Goal: Information Seeking & Learning: Learn about a topic

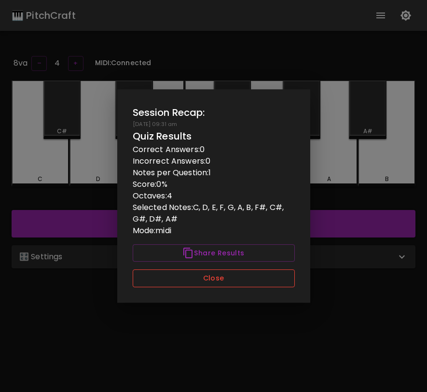
scroll to position [59, 0]
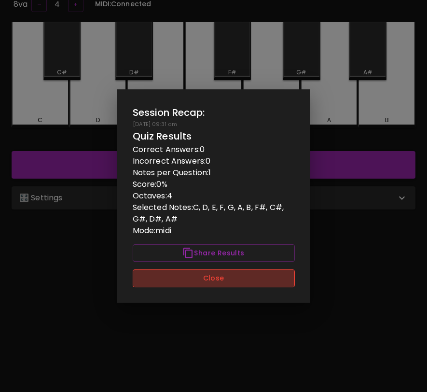
click at [275, 281] on button "Close" at bounding box center [214, 278] width 162 height 18
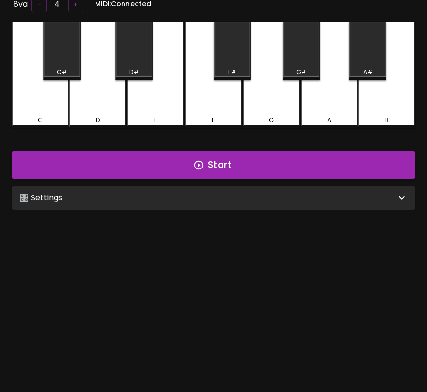
click at [380, 367] on div "8va – 4 + MIDI: Connected C C# D D# E F F# G G# A A# B Start 🎛️ Settings Level …" at bounding box center [213, 191] width 427 height 392
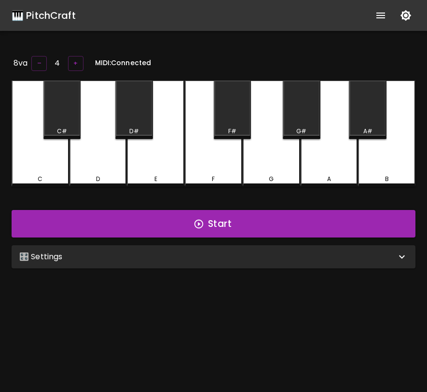
click at [262, 260] on div "🎛️ Settings" at bounding box center [207, 257] width 377 height 12
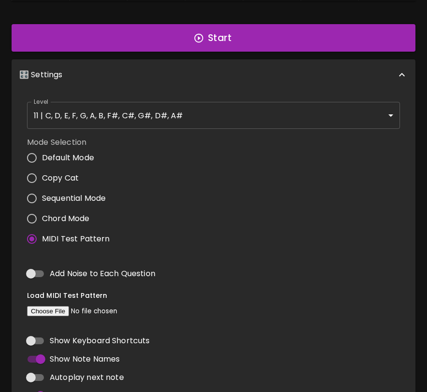
scroll to position [183, 0]
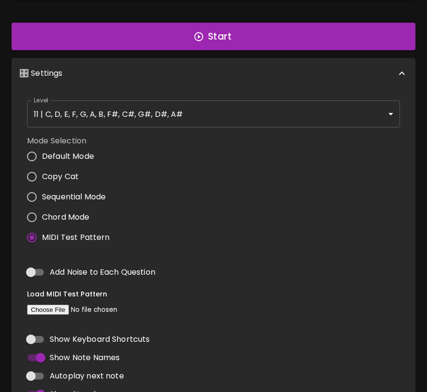
click at [235, 109] on body "🎹 PitchCraft About Badges Wizard Reading Pro Log Out 8va – 4 + MIDI: Connected …" at bounding box center [213, 176] width 427 height 719
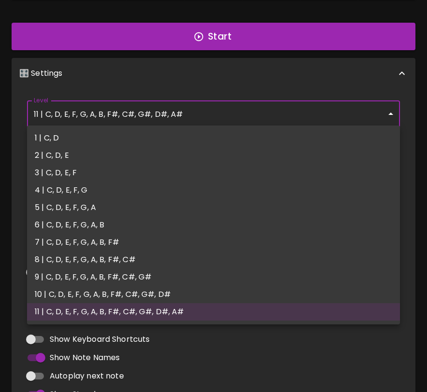
click at [235, 109] on div at bounding box center [213, 196] width 427 height 392
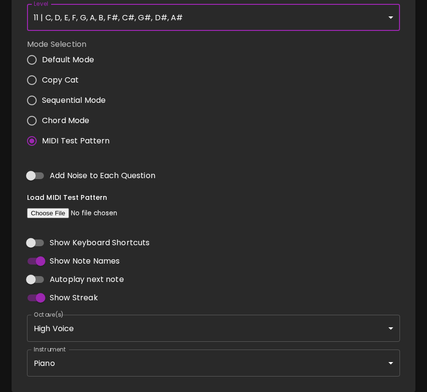
scroll to position [291, 0]
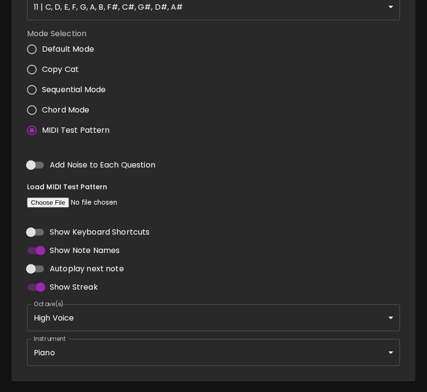
click at [61, 197] on input "file" at bounding box center [92, 202] width 131 height 10
type input "C:\fakepath\BWV772.MID"
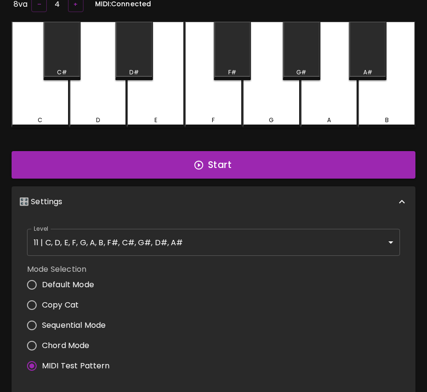
scroll to position [0, 0]
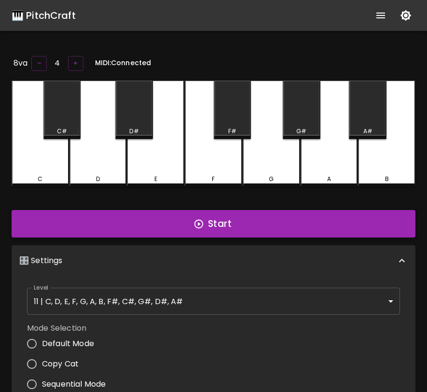
click at [339, 215] on button "Start" at bounding box center [214, 224] width 404 height 28
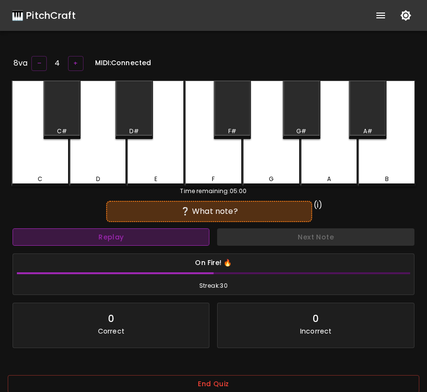
click at [139, 236] on button "Replay" at bounding box center [111, 237] width 197 height 18
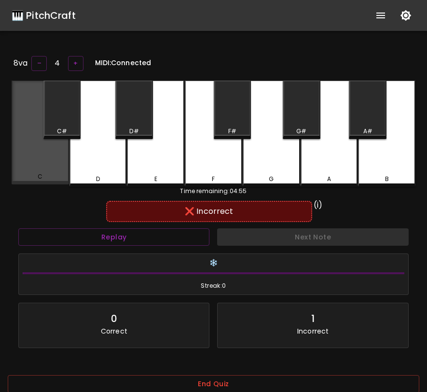
click at [27, 162] on div "C" at bounding box center [40, 133] width 57 height 104
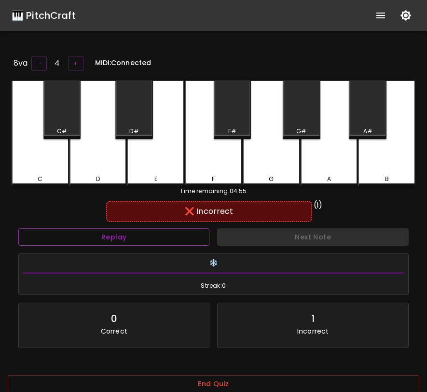
click at [104, 235] on button "Replay" at bounding box center [113, 237] width 191 height 18
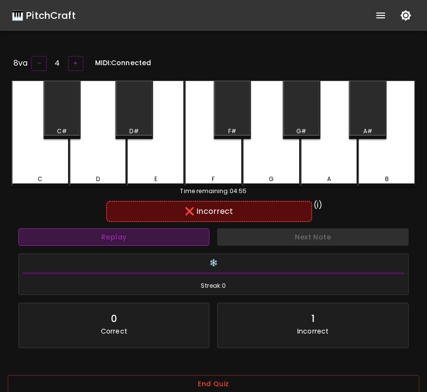
click at [104, 235] on button "Replay" at bounding box center [113, 237] width 191 height 18
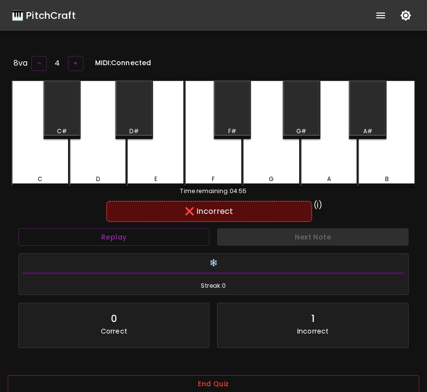
click at [96, 176] on div "D" at bounding box center [98, 179] width 4 height 9
click at [64, 128] on div "C#" at bounding box center [62, 131] width 10 height 9
click at [149, 117] on div "D#" at bounding box center [134, 110] width 38 height 58
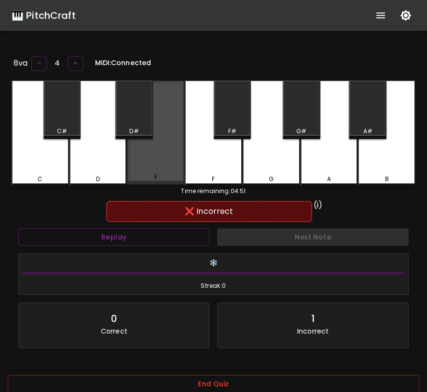
drag, startPoint x: 161, startPoint y: 167, endPoint x: 189, endPoint y: 164, distance: 28.1
click at [162, 167] on div "E" at bounding box center [155, 133] width 57 height 104
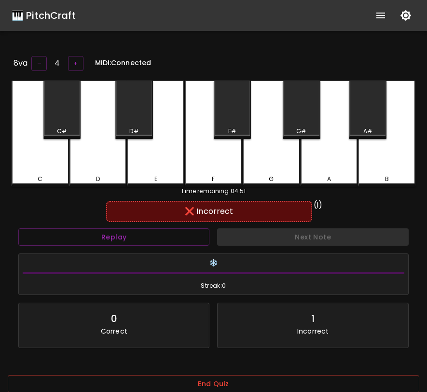
click at [216, 178] on div "F" at bounding box center [214, 179] width 56 height 9
drag, startPoint x: 238, startPoint y: 124, endPoint x: 265, endPoint y: 148, distance: 36.3
click at [239, 124] on div "F#" at bounding box center [233, 110] width 38 height 58
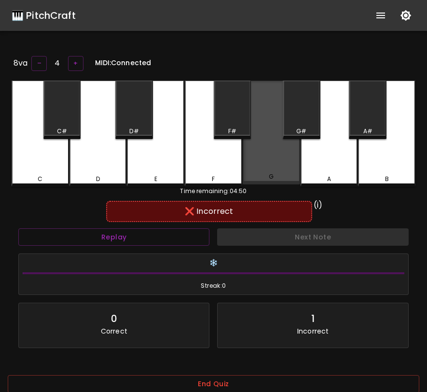
click at [268, 152] on div "G" at bounding box center [271, 133] width 57 height 104
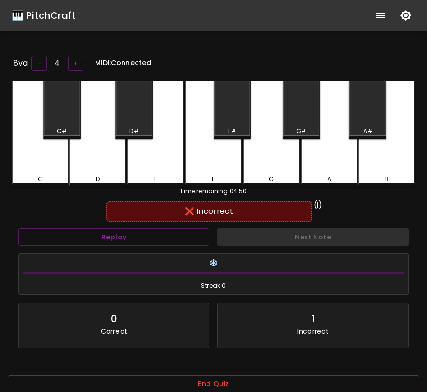
click at [299, 127] on div "G#" at bounding box center [301, 131] width 10 height 9
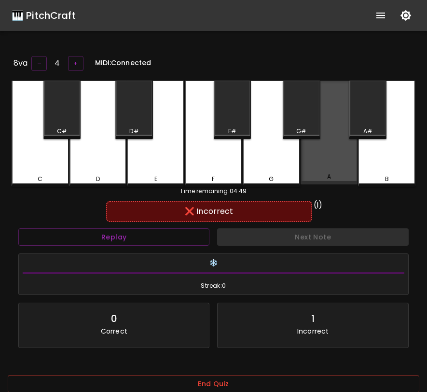
click at [329, 144] on div "A" at bounding box center [329, 133] width 57 height 104
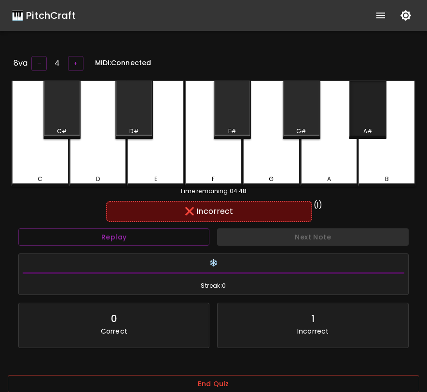
click at [382, 110] on div "A#" at bounding box center [368, 110] width 38 height 58
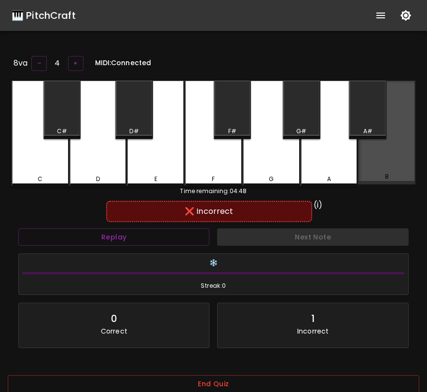
click at [397, 151] on div "B" at bounding box center [386, 133] width 57 height 104
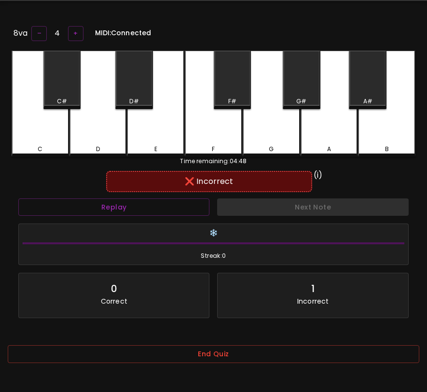
scroll to position [97, 0]
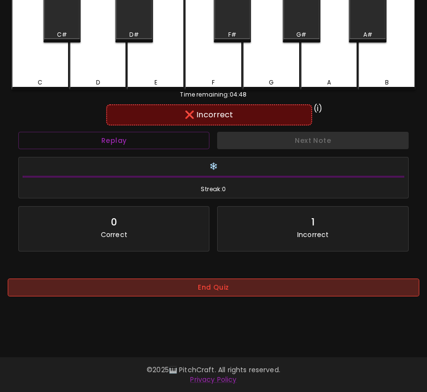
click at [286, 290] on button "End Quiz" at bounding box center [214, 288] width 412 height 18
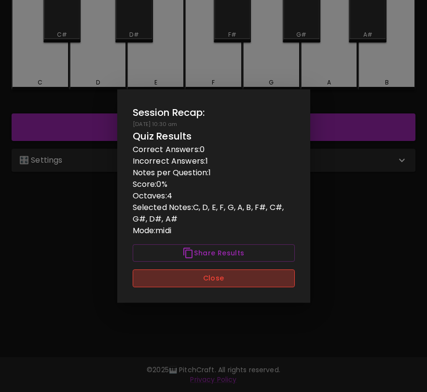
click at [249, 280] on button "Close" at bounding box center [214, 278] width 162 height 18
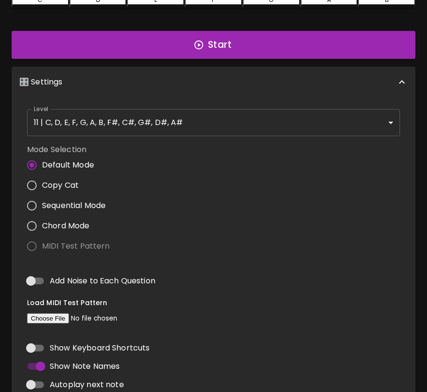
scroll to position [212, 0]
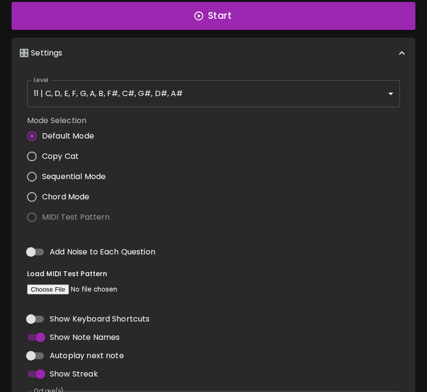
click at [33, 250] on input "Add Noise to Each Question" at bounding box center [30, 252] width 55 height 18
checkbox input "true"
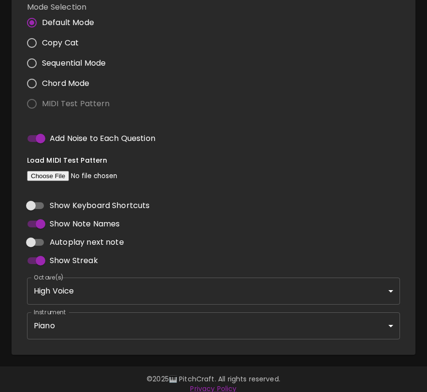
scroll to position [333, 0]
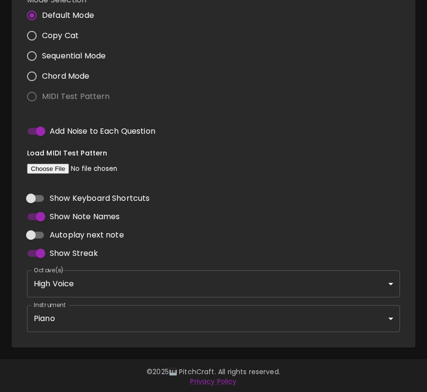
click at [40, 234] on input "Autoplay next note" at bounding box center [30, 235] width 55 height 18
checkbox input "true"
click at [92, 310] on body "🎹 PitchCraft About Badges Wizard Reading Pro Log Out 8va – 4 + Mic Off MIDI: Co…" at bounding box center [213, 30] width 427 height 727
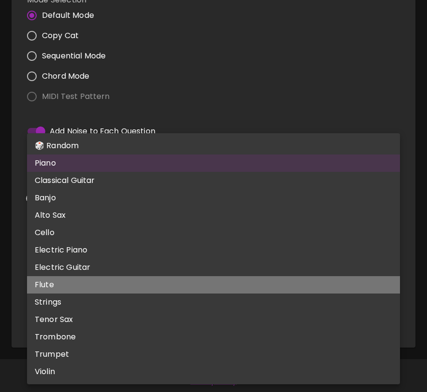
click at [73, 281] on li "Flute" at bounding box center [213, 284] width 373 height 17
type input "flute"
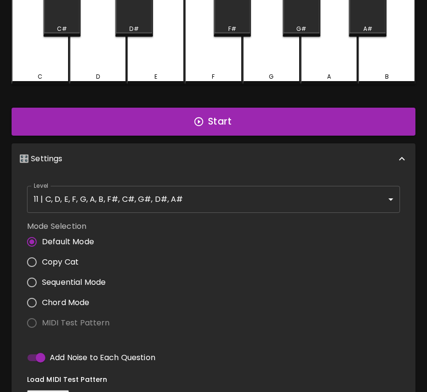
scroll to position [0, 0]
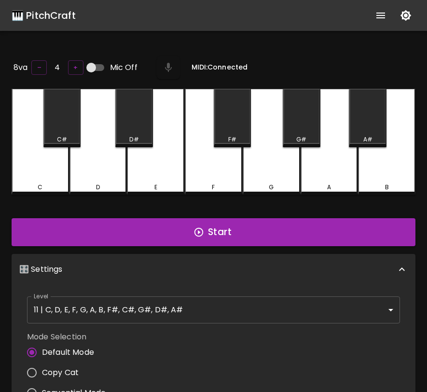
click at [153, 303] on body "🎹 PitchCraft About Badges Wizard Reading Pro Log Out 8va – 4 + Mic Off MIDI: Co…" at bounding box center [213, 363] width 427 height 727
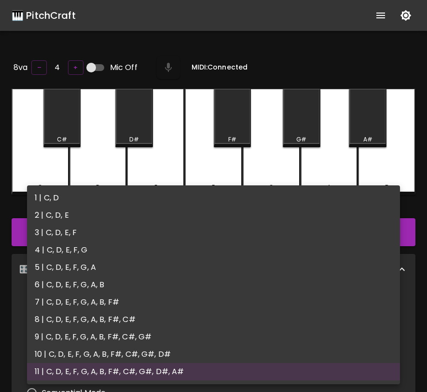
click at [136, 231] on li "3 | C, D, E, F" at bounding box center [213, 232] width 373 height 17
type input "5"
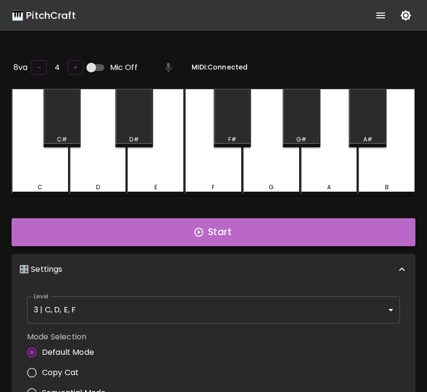
click at [140, 235] on button "Start" at bounding box center [214, 232] width 404 height 28
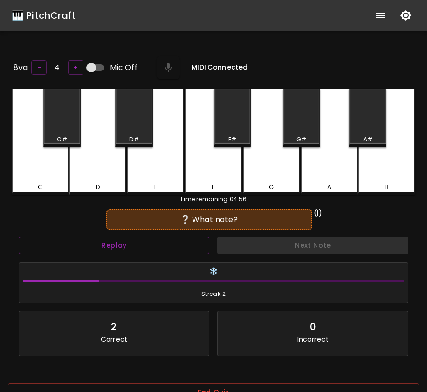
click at [132, 256] on div "Replay Next Note ❄️ Streak: 2 2 Correct 0 Incorrect Placeholder for layout cons…" at bounding box center [214, 306] width 398 height 147
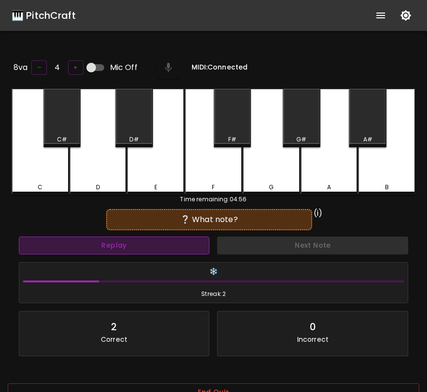
click at [135, 241] on button "Replay" at bounding box center [114, 246] width 191 height 18
click at [135, 241] on button "Replay" at bounding box center [113, 246] width 191 height 18
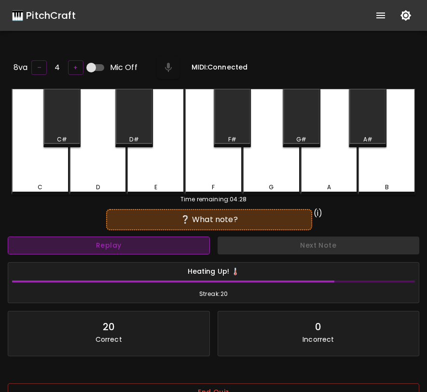
click at [134, 242] on button "Replay" at bounding box center [109, 246] width 202 height 18
click at [134, 243] on button "Replay" at bounding box center [109, 246] width 202 height 18
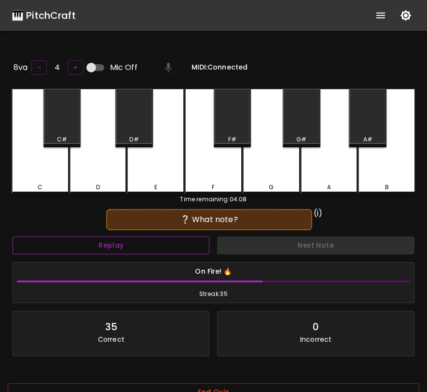
scroll to position [97, 0]
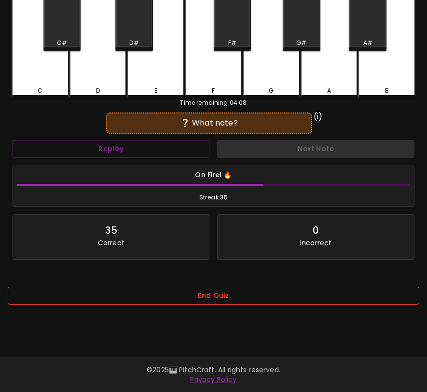
click at [129, 297] on button "End Quiz" at bounding box center [214, 296] width 412 height 18
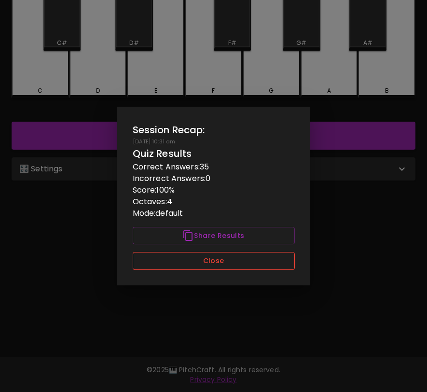
click at [164, 260] on button "Close" at bounding box center [214, 261] width 162 height 18
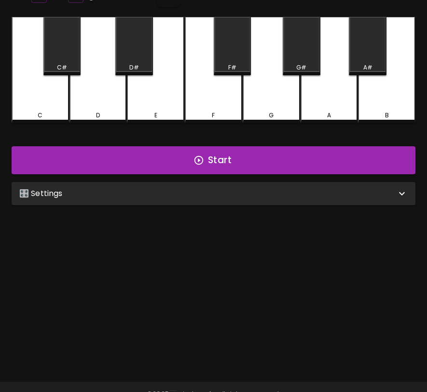
scroll to position [71, 0]
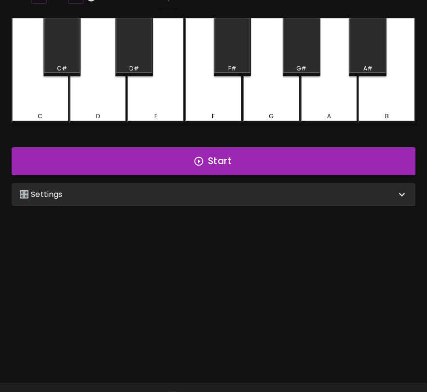
click at [185, 200] on div "🎛️ Settings" at bounding box center [214, 194] width 404 height 23
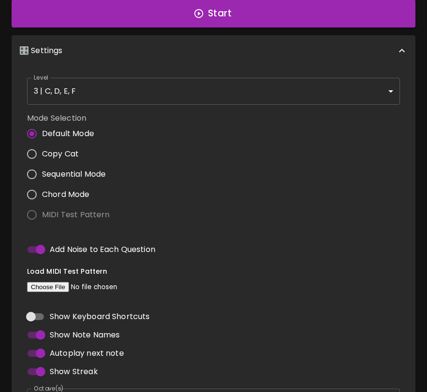
scroll to position [269, 0]
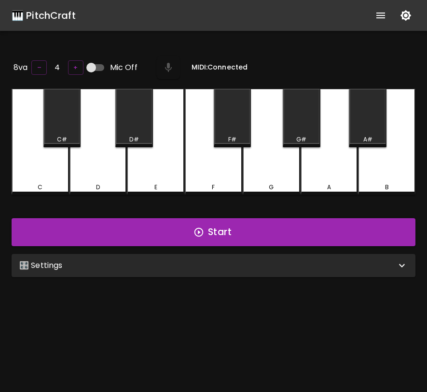
click at [195, 260] on div "🎛️ Settings" at bounding box center [207, 266] width 377 height 12
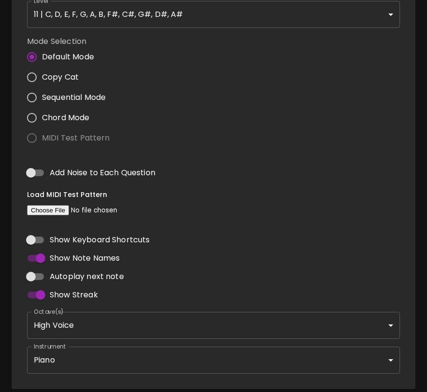
scroll to position [294, 0]
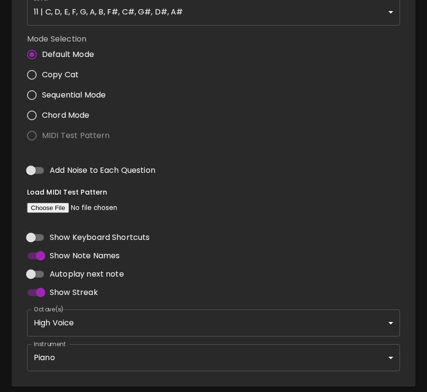
click at [39, 164] on input "Add Noise to Each Question" at bounding box center [30, 170] width 55 height 18
checkbox input "true"
type input "flute"
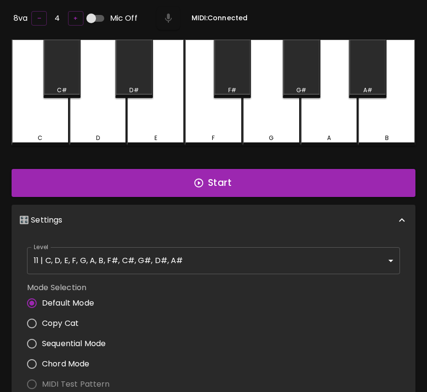
scroll to position [0, 0]
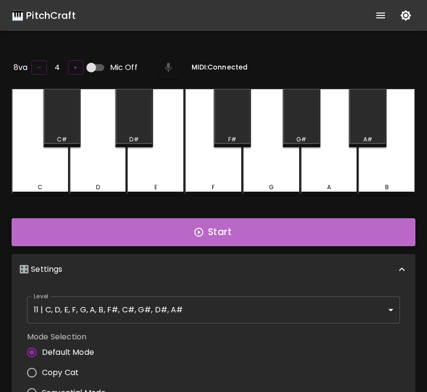
click at [225, 228] on button "Start" at bounding box center [214, 232] width 404 height 28
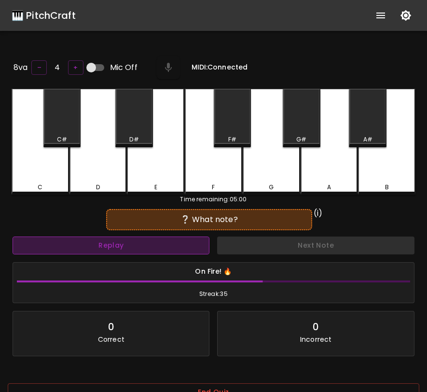
click at [173, 240] on button "Replay" at bounding box center [111, 246] width 197 height 18
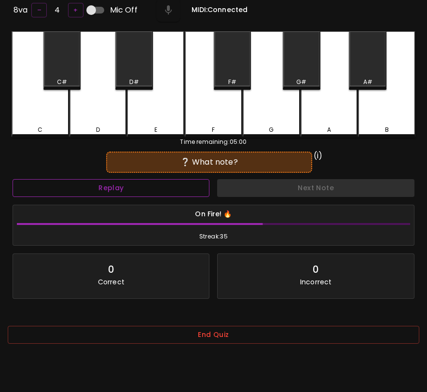
scroll to position [97, 0]
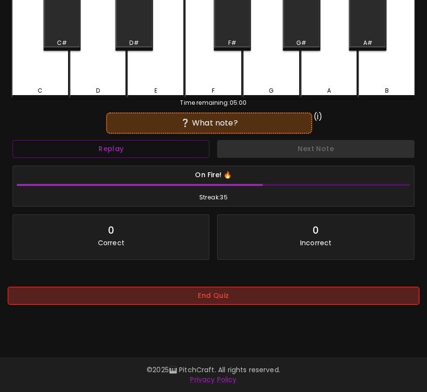
click at [175, 302] on button "End Quiz" at bounding box center [214, 296] width 412 height 18
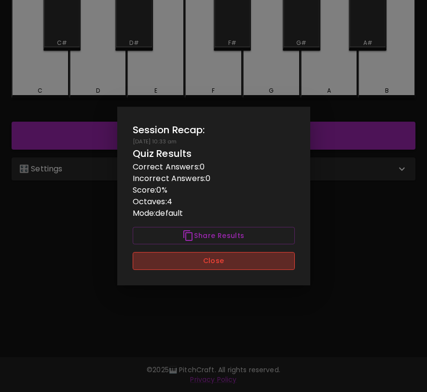
click at [194, 264] on button "Close" at bounding box center [214, 261] width 162 height 18
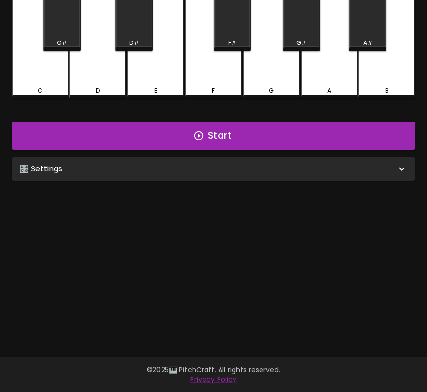
click at [203, 164] on div "🎛️ Settings" at bounding box center [207, 169] width 377 height 12
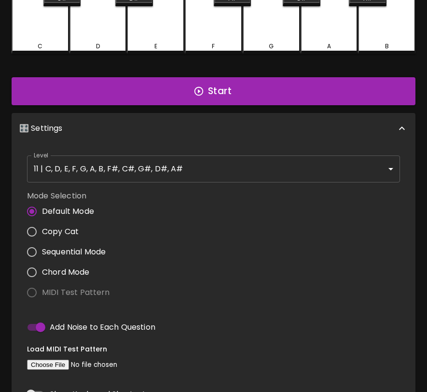
scroll to position [333, 0]
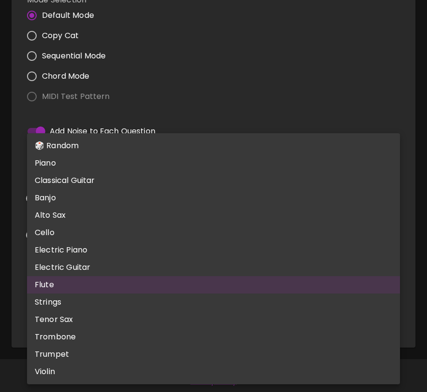
click at [166, 313] on body "🎹 PitchCraft About Badges Wizard Reading Pro Log Out 8va – 4 + Mic Off MIDI: Co…" at bounding box center [213, 30] width 427 height 727
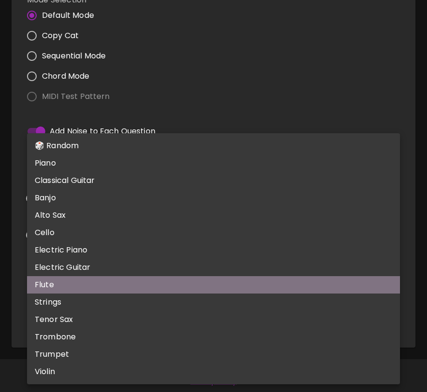
click at [163, 289] on li "Flute" at bounding box center [213, 284] width 373 height 17
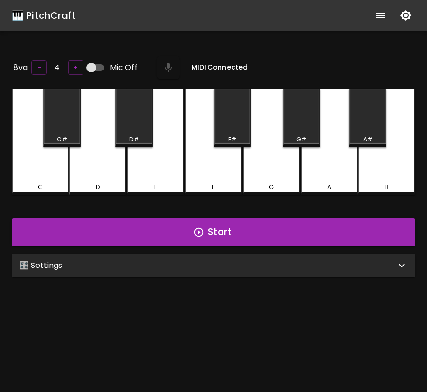
scroll to position [97, 0]
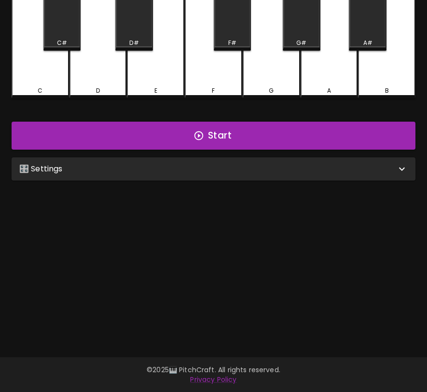
click at [168, 178] on div "🎛️ Settings" at bounding box center [214, 168] width 404 height 23
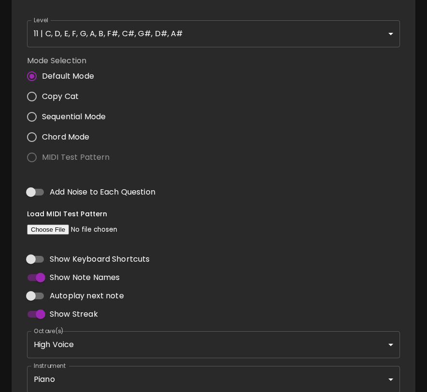
scroll to position [333, 0]
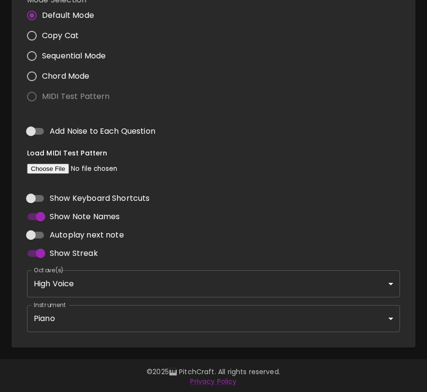
click at [77, 308] on body "🎹 PitchCraft About Badges Wizard Reading Pro Log Out 8va – 4 + Mic Off MIDI: Co…" at bounding box center [213, 30] width 427 height 727
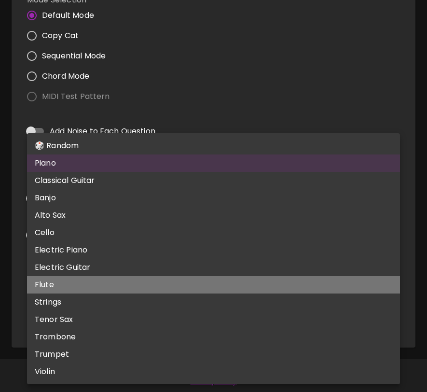
click at [53, 280] on li "Flute" at bounding box center [213, 284] width 373 height 17
type input "flute"
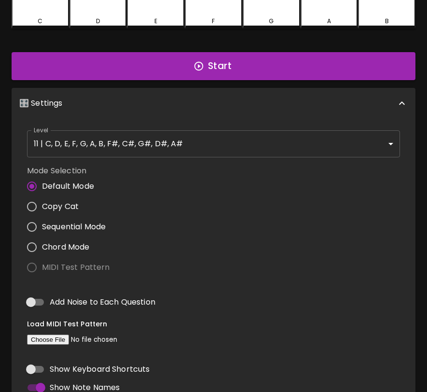
scroll to position [20, 0]
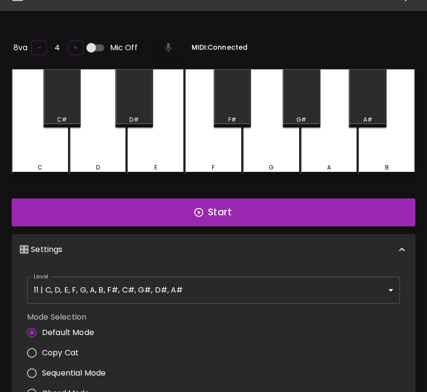
click at [189, 207] on button "Start" at bounding box center [214, 212] width 404 height 28
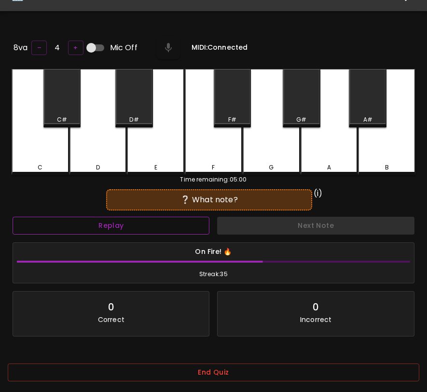
click at [182, 222] on button "Replay" at bounding box center [111, 226] width 197 height 18
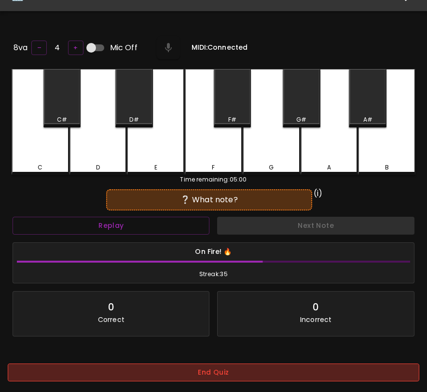
click at [208, 371] on button "End Quiz" at bounding box center [214, 373] width 412 height 18
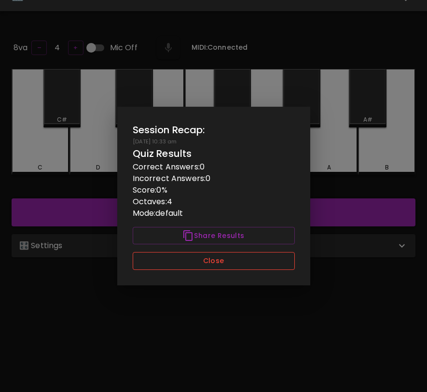
click at [222, 262] on button "Close" at bounding box center [214, 261] width 162 height 18
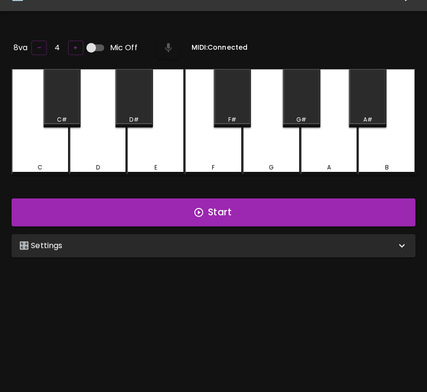
click at [209, 247] on div "🎛️ Settings" at bounding box center [207, 246] width 377 height 12
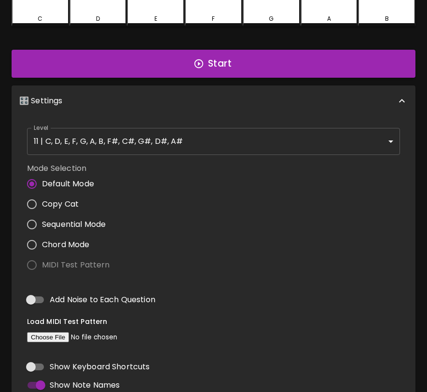
scroll to position [219, 0]
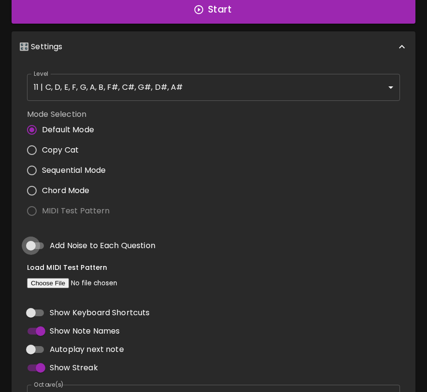
click at [36, 242] on input "Add Noise to Each Question" at bounding box center [30, 246] width 55 height 18
checkbox input "true"
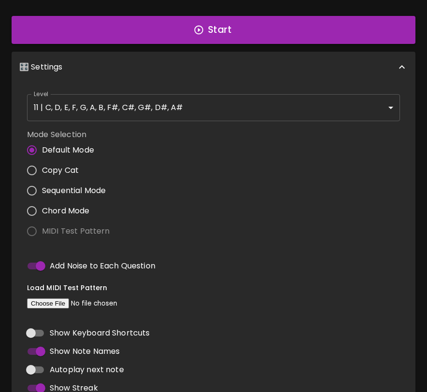
scroll to position [0, 0]
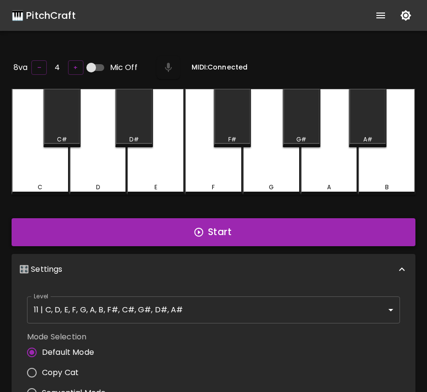
click at [230, 234] on button "Start" at bounding box center [214, 232] width 404 height 28
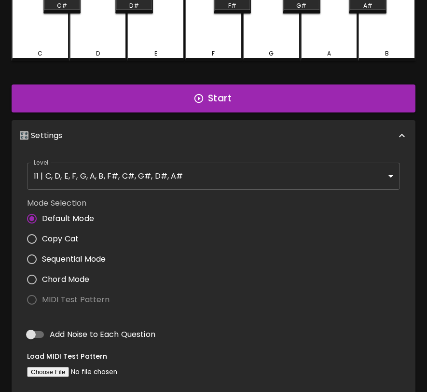
scroll to position [194, 0]
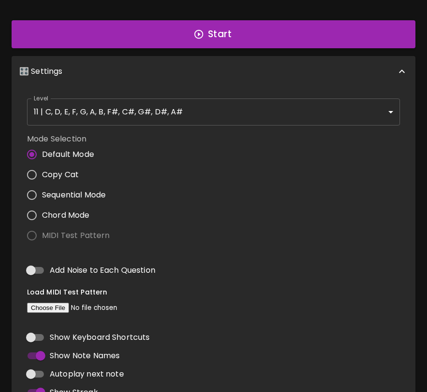
click at [32, 267] on input "Add Noise to Each Question" at bounding box center [30, 270] width 55 height 18
checkbox input "true"
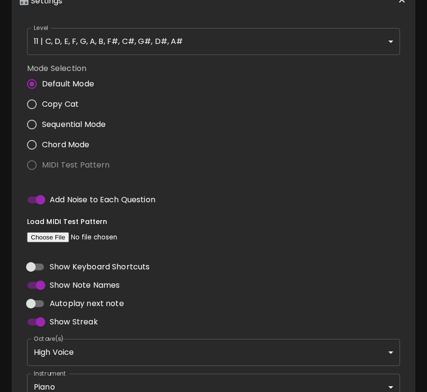
scroll to position [333, 0]
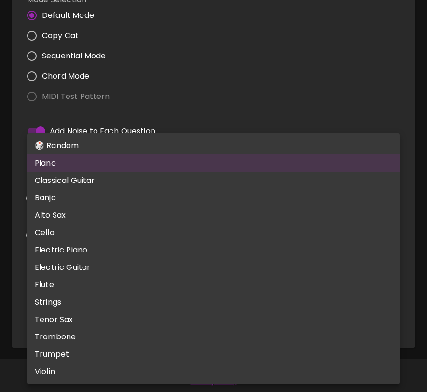
click at [136, 314] on body "🎹 PitchCraft About Badges Wizard Reading Pro Log Out 8va – 4 + Mic Off MIDI: Co…" at bounding box center [213, 30] width 427 height 727
click at [135, 292] on li "Flute" at bounding box center [213, 284] width 373 height 17
type input "flute"
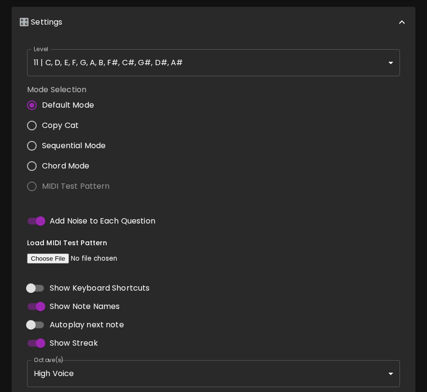
scroll to position [0, 0]
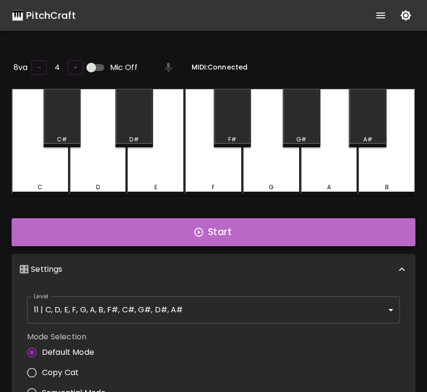
click at [182, 231] on button "Start" at bounding box center [214, 232] width 404 height 28
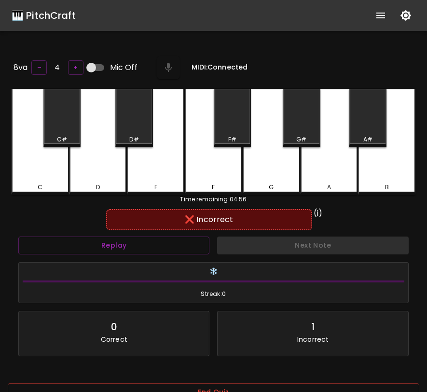
scroll to position [97, 0]
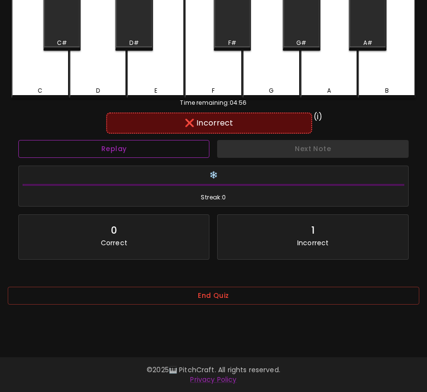
click at [146, 146] on button "Replay" at bounding box center [113, 149] width 191 height 18
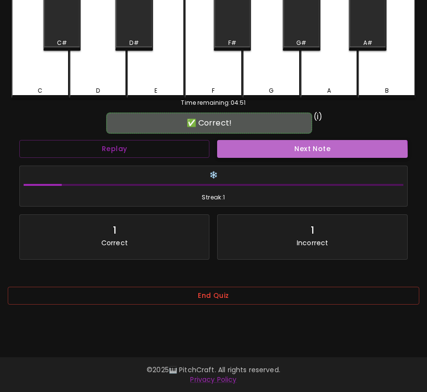
click at [241, 155] on button "Next Note" at bounding box center [312, 149] width 190 height 18
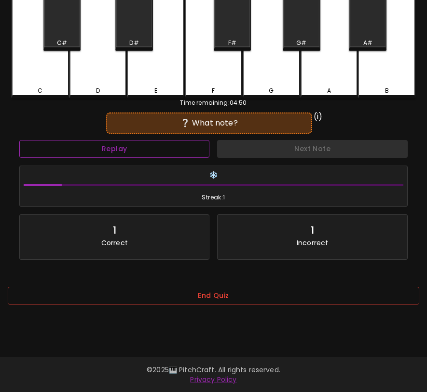
click at [169, 145] on button "Replay" at bounding box center [114, 149] width 190 height 18
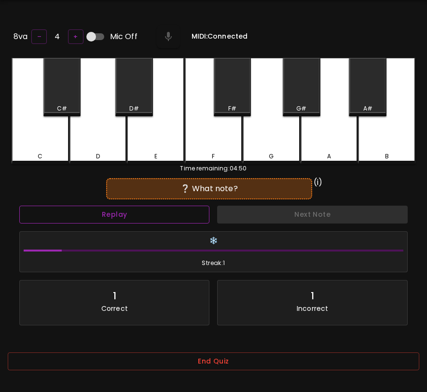
scroll to position [0, 0]
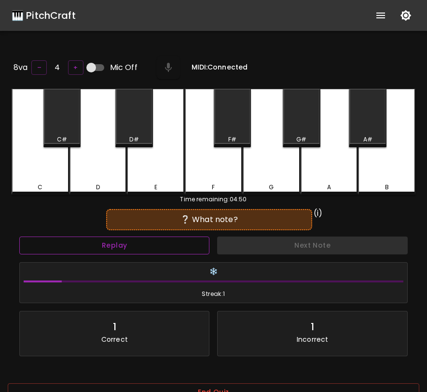
click at [19, 237] on button "Replay" at bounding box center [114, 246] width 190 height 18
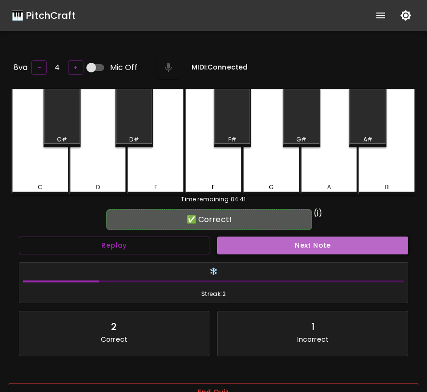
click at [233, 240] on button "Next Note" at bounding box center [312, 246] width 191 height 18
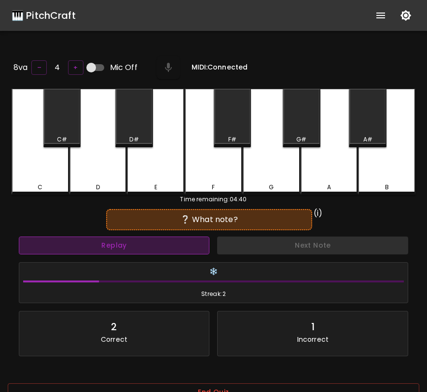
click at [195, 242] on button "Replay" at bounding box center [114, 246] width 191 height 18
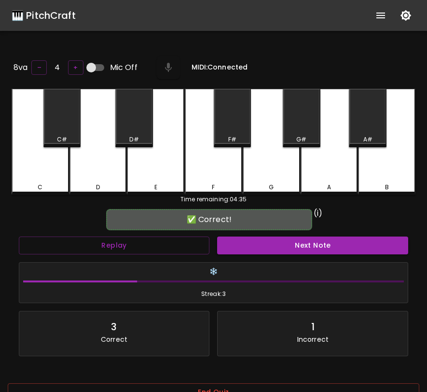
click at [268, 234] on div "Next Note" at bounding box center [312, 246] width 199 height 26
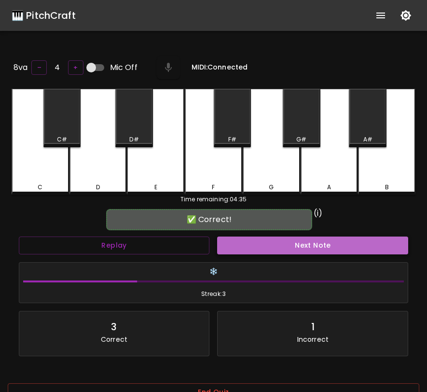
click at [264, 241] on button "Next Note" at bounding box center [312, 246] width 191 height 18
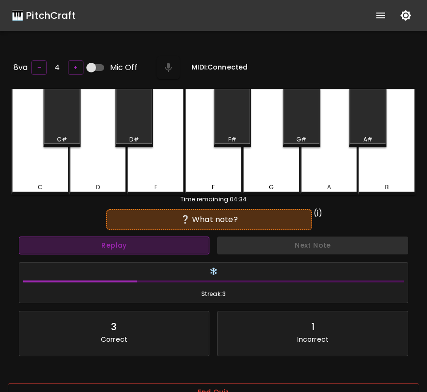
click at [194, 250] on button "Replay" at bounding box center [114, 246] width 191 height 18
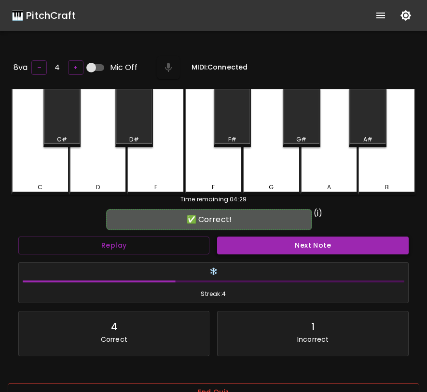
click at [251, 239] on button "Next Note" at bounding box center [312, 246] width 191 height 18
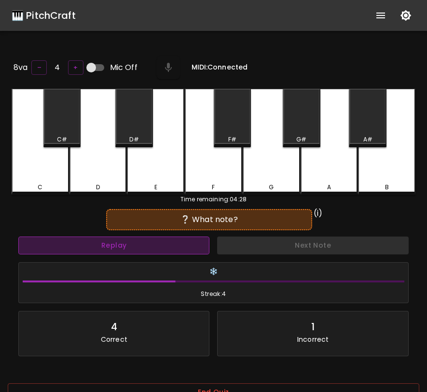
click at [183, 251] on button "Replay" at bounding box center [113, 246] width 191 height 18
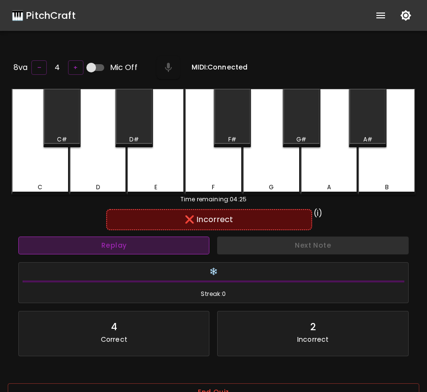
click at [189, 246] on button "Replay" at bounding box center [113, 246] width 191 height 18
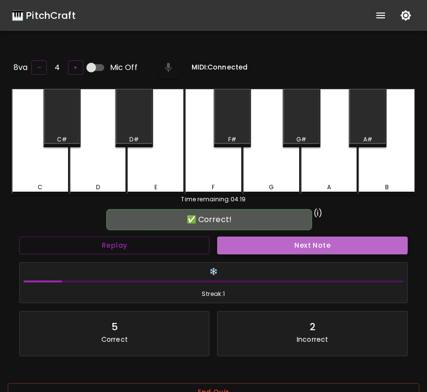
click at [250, 237] on button "Next Note" at bounding box center [312, 246] width 190 height 18
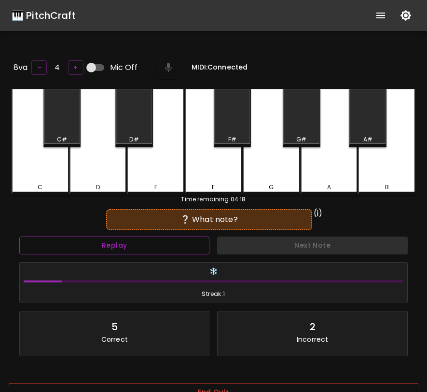
click at [195, 243] on button "Replay" at bounding box center [114, 246] width 190 height 18
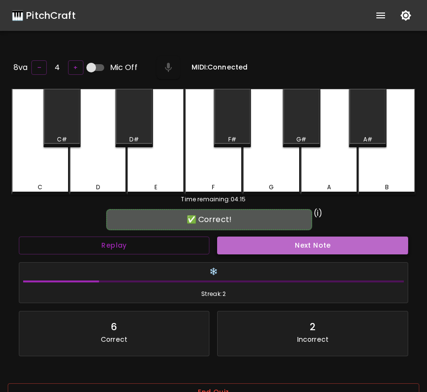
click at [274, 241] on button "Next Note" at bounding box center [312, 246] width 191 height 18
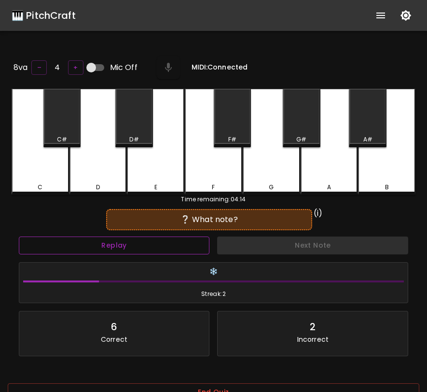
click at [205, 247] on button "Replay" at bounding box center [114, 246] width 191 height 18
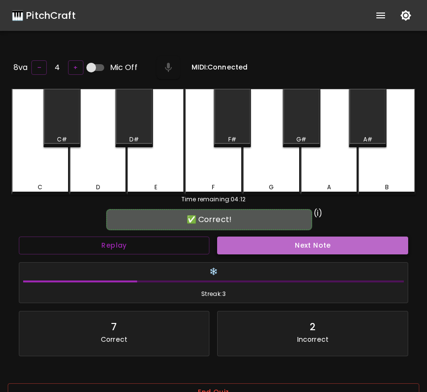
click at [256, 248] on button "Next Note" at bounding box center [312, 246] width 191 height 18
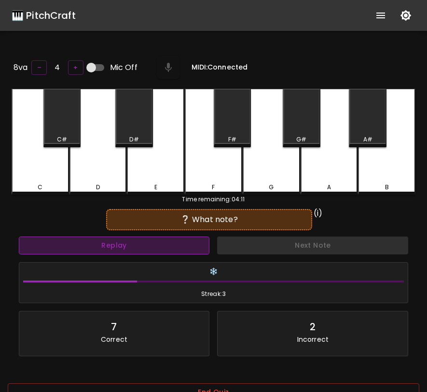
click at [178, 248] on button "Replay" at bounding box center [114, 246] width 191 height 18
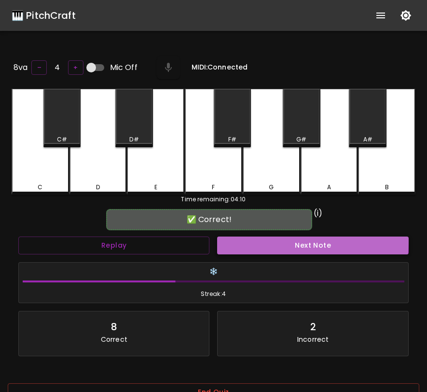
click at [245, 239] on button "Next Note" at bounding box center [312, 246] width 191 height 18
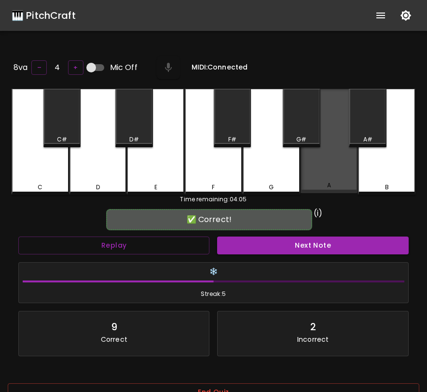
click at [334, 176] on div "A" at bounding box center [329, 141] width 57 height 104
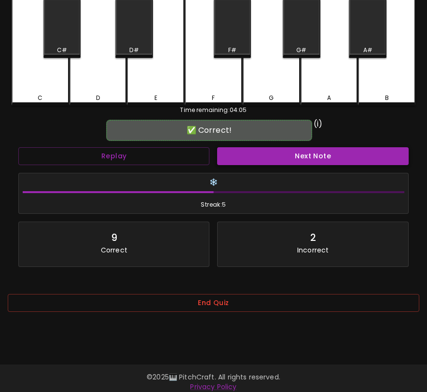
scroll to position [97, 0]
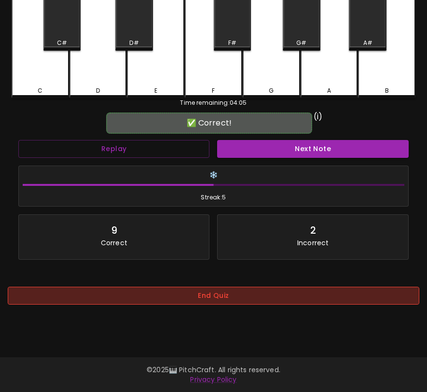
click at [270, 303] on button "End Quiz" at bounding box center [214, 296] width 412 height 18
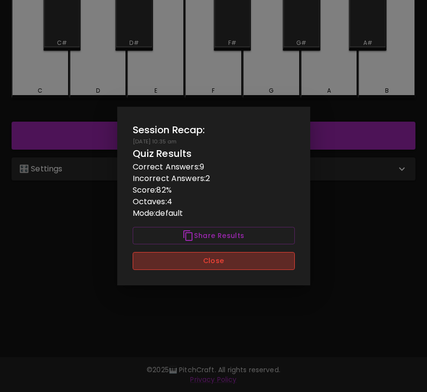
click at [269, 257] on button "Close" at bounding box center [214, 261] width 162 height 18
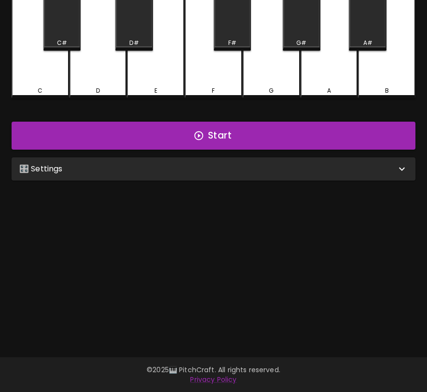
click at [135, 173] on div "🎛️ Settings" at bounding box center [214, 168] width 404 height 23
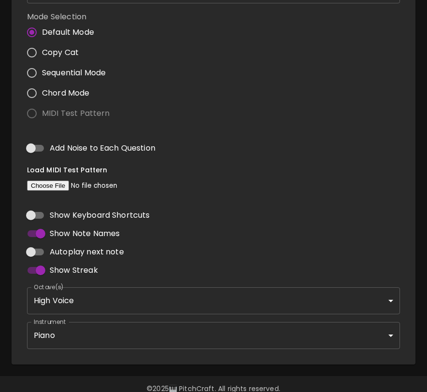
scroll to position [333, 0]
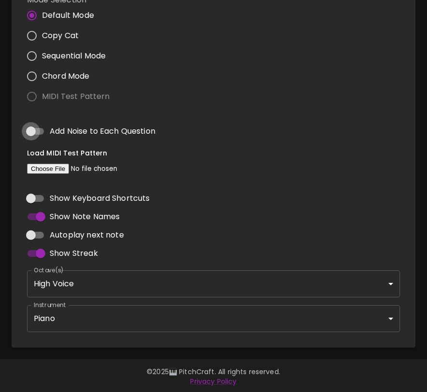
click at [36, 129] on input "Add Noise to Each Question" at bounding box center [30, 131] width 55 height 18
checkbox input "true"
type input "flute"
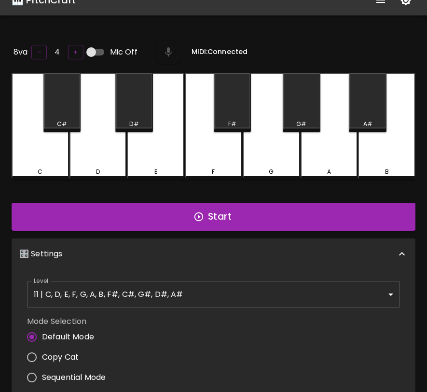
scroll to position [0, 0]
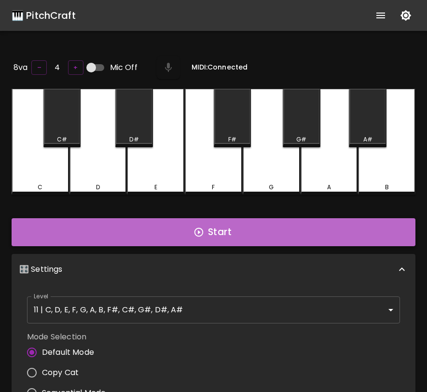
click at [208, 230] on button "Start" at bounding box center [214, 232] width 404 height 28
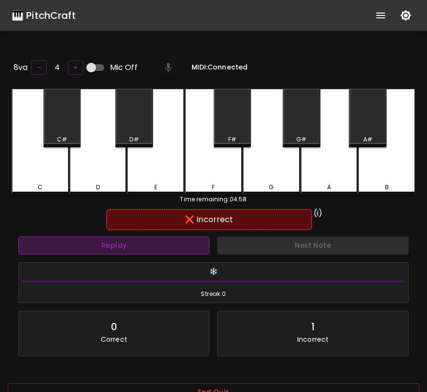
click at [177, 237] on button "Replay" at bounding box center [113, 246] width 191 height 18
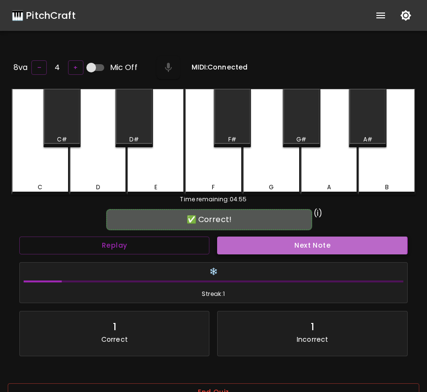
click at [237, 243] on button "Next Note" at bounding box center [312, 246] width 190 height 18
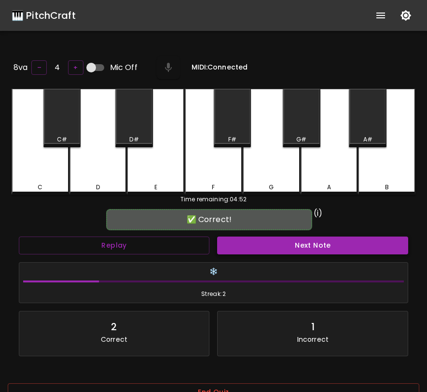
click at [237, 243] on button "Next Note" at bounding box center [312, 246] width 191 height 18
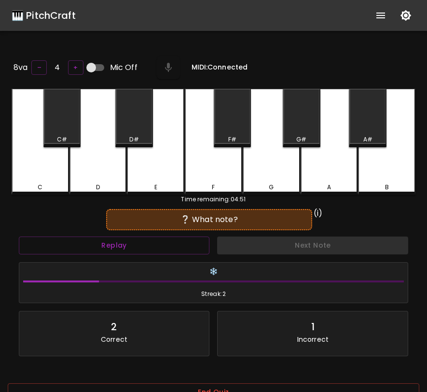
click at [236, 243] on div "Next Note" at bounding box center [312, 246] width 199 height 26
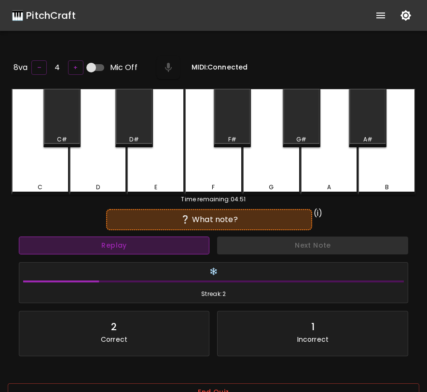
click at [189, 241] on button "Replay" at bounding box center [114, 246] width 191 height 18
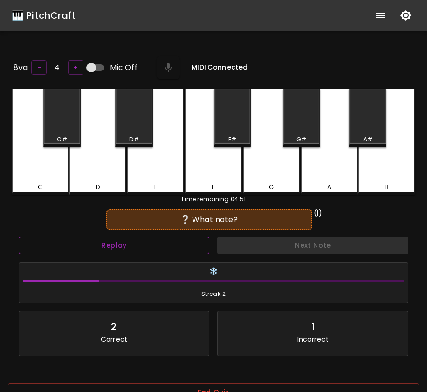
click at [19, 237] on button "Replay" at bounding box center [114, 246] width 191 height 18
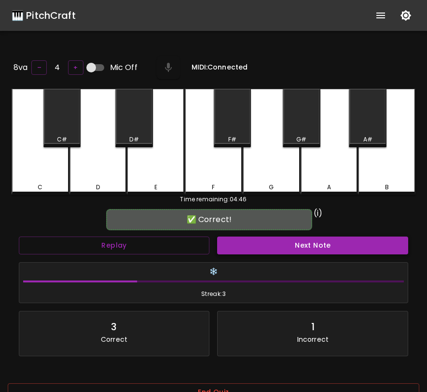
click at [254, 244] on button "Next Note" at bounding box center [312, 246] width 191 height 18
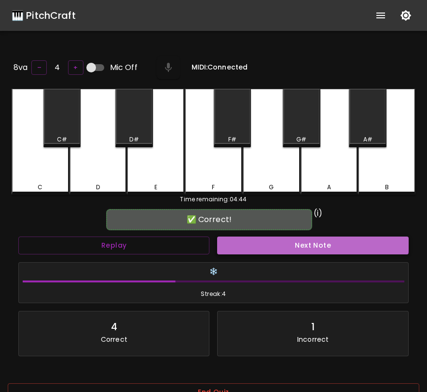
click at [255, 237] on button "Next Note" at bounding box center [312, 246] width 191 height 18
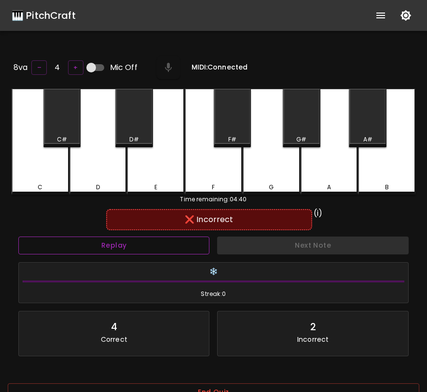
click at [193, 240] on button "Replay" at bounding box center [113, 246] width 191 height 18
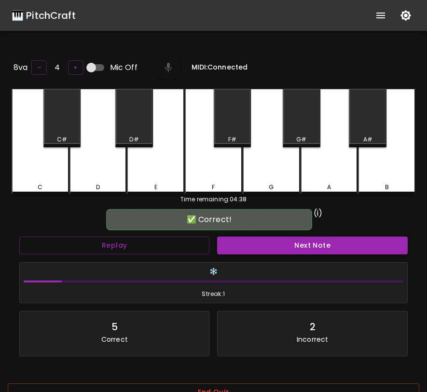
click at [233, 242] on button "Next Note" at bounding box center [312, 246] width 190 height 18
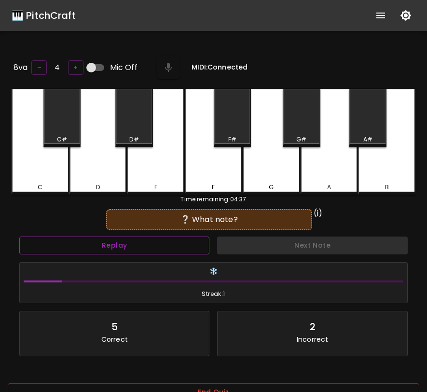
click at [139, 247] on button "Replay" at bounding box center [114, 246] width 190 height 18
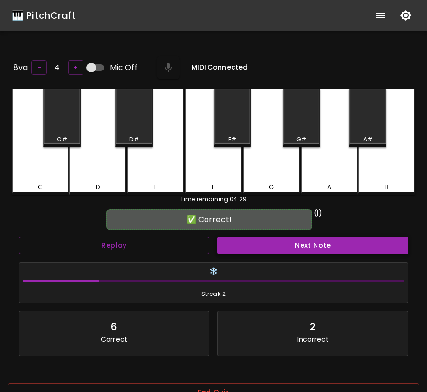
click at [223, 242] on button "Next Note" at bounding box center [312, 246] width 191 height 18
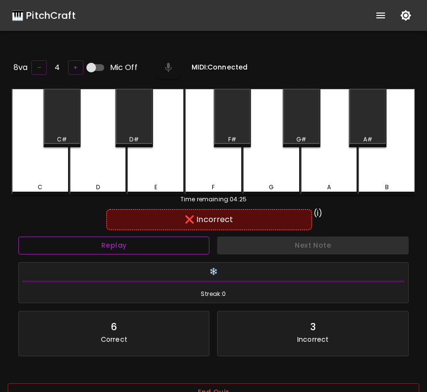
click at [176, 245] on button "Replay" at bounding box center [113, 246] width 191 height 18
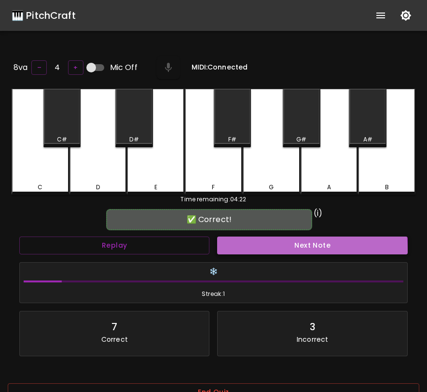
click at [237, 251] on button "Next Note" at bounding box center [312, 246] width 190 height 18
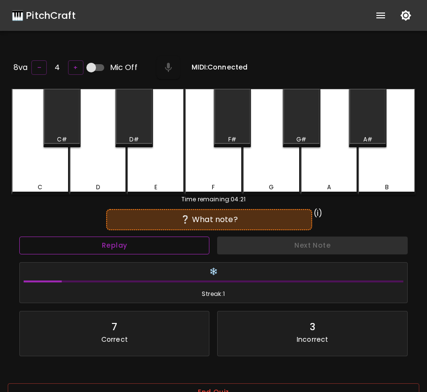
click at [190, 252] on button "Replay" at bounding box center [114, 246] width 190 height 18
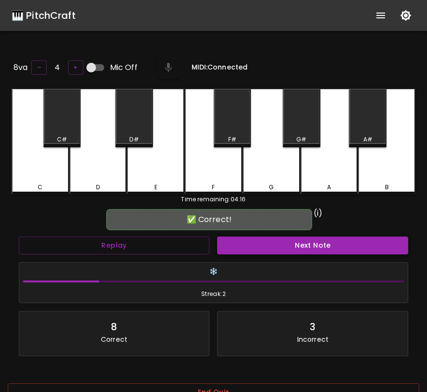
click at [253, 248] on button "Next Note" at bounding box center [312, 246] width 191 height 18
click at [251, 245] on button "Next Note" at bounding box center [312, 246] width 191 height 18
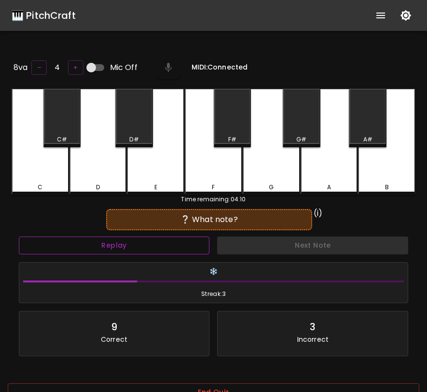
click at [201, 246] on button "Replay" at bounding box center [114, 246] width 191 height 18
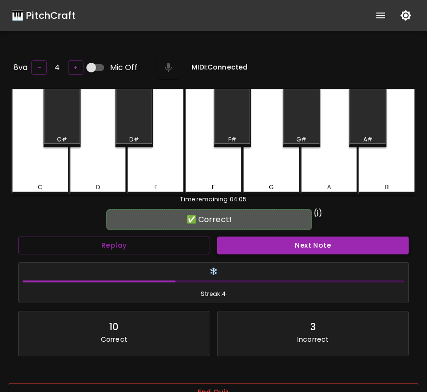
click at [258, 249] on button "Next Note" at bounding box center [312, 246] width 191 height 18
click at [240, 241] on button "Next Note" at bounding box center [312, 246] width 191 height 18
click at [270, 240] on button "Next Note" at bounding box center [312, 246] width 191 height 18
click at [269, 241] on button "Next Note" at bounding box center [312, 246] width 191 height 18
click at [228, 246] on button "Next Note" at bounding box center [312, 246] width 191 height 18
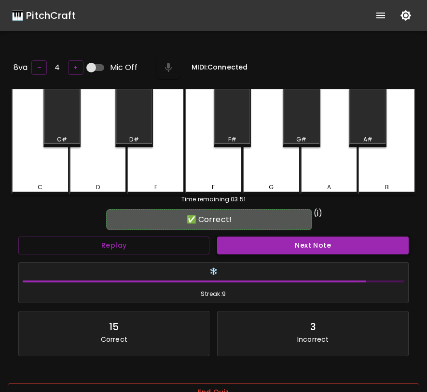
click at [267, 246] on button "Next Note" at bounding box center [312, 246] width 191 height 18
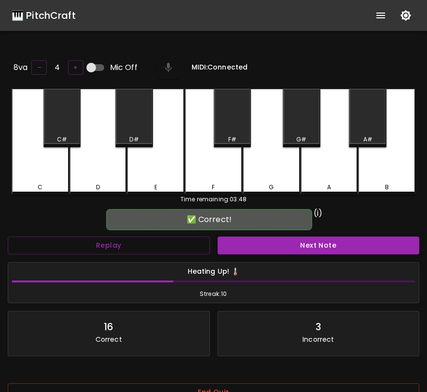
click at [267, 246] on button "Next Note" at bounding box center [319, 246] width 202 height 18
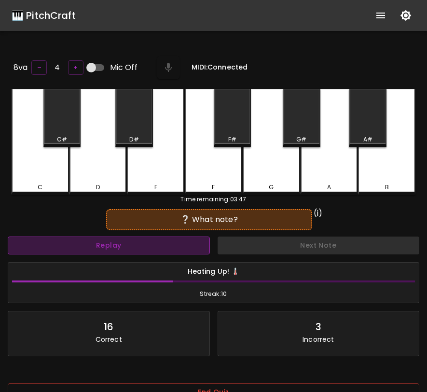
click at [199, 244] on button "Replay" at bounding box center [109, 246] width 202 height 18
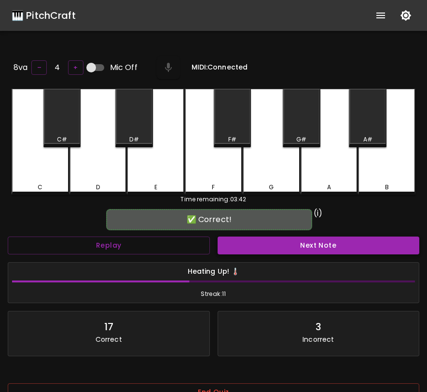
click at [236, 245] on button "Next Note" at bounding box center [319, 246] width 202 height 18
click at [235, 246] on button "Next Note" at bounding box center [319, 246] width 202 height 18
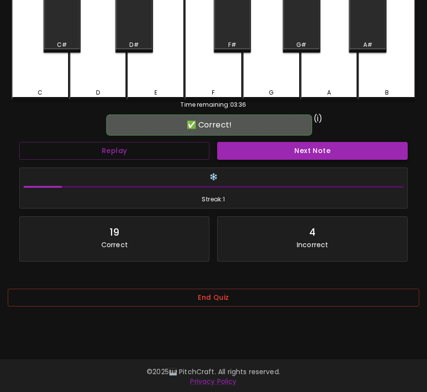
scroll to position [97, 0]
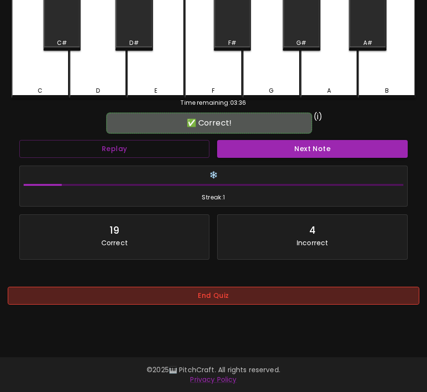
click at [222, 301] on button "End Quiz" at bounding box center [214, 296] width 412 height 18
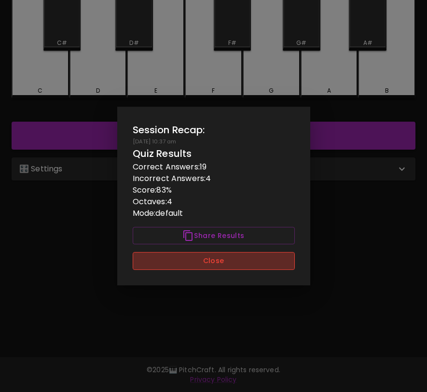
click at [226, 263] on button "Close" at bounding box center [214, 261] width 162 height 18
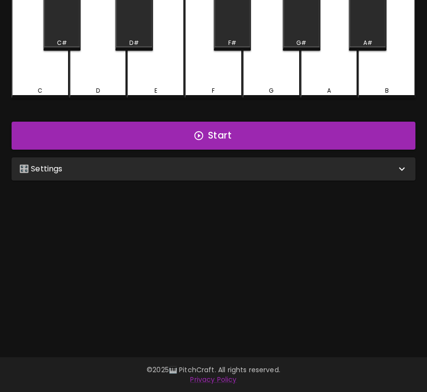
click at [266, 164] on div "🎛️ Settings" at bounding box center [207, 169] width 377 height 12
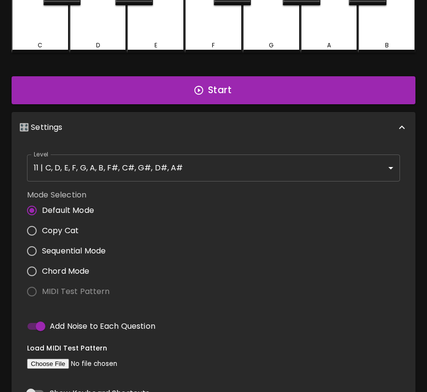
scroll to position [139, 0]
